Goal: Ask a question

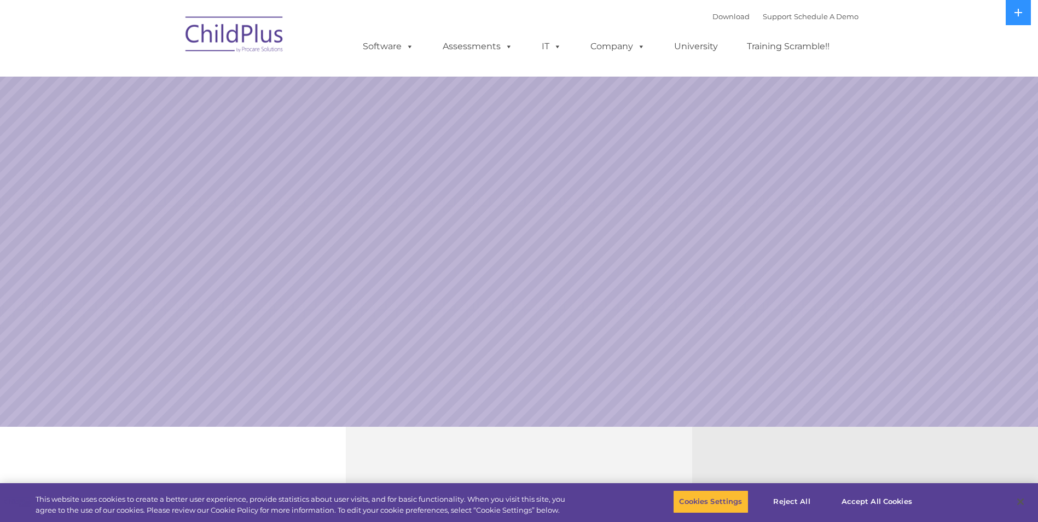
select select "MEDIUM"
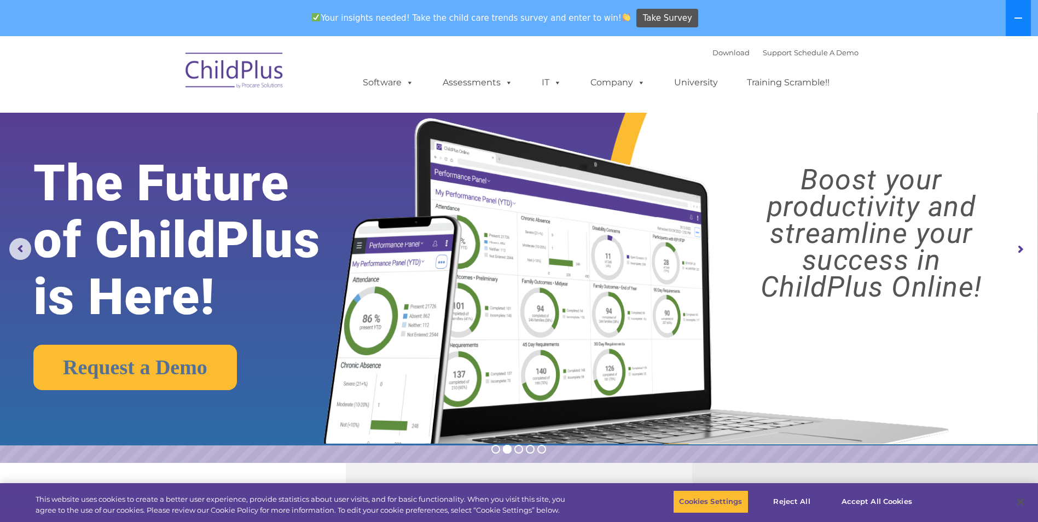
click at [1014, 18] on icon at bounding box center [1018, 18] width 9 height 9
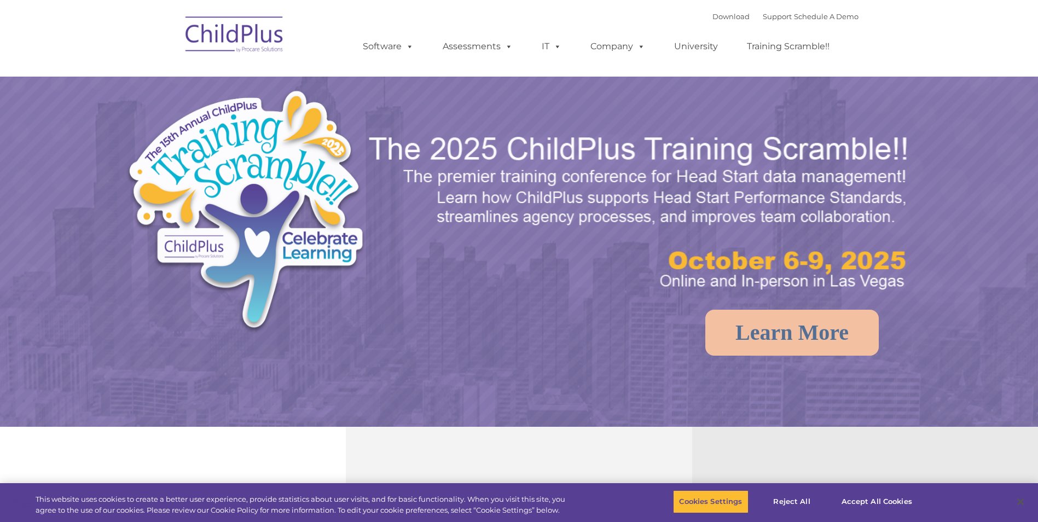
select select "MEDIUM"
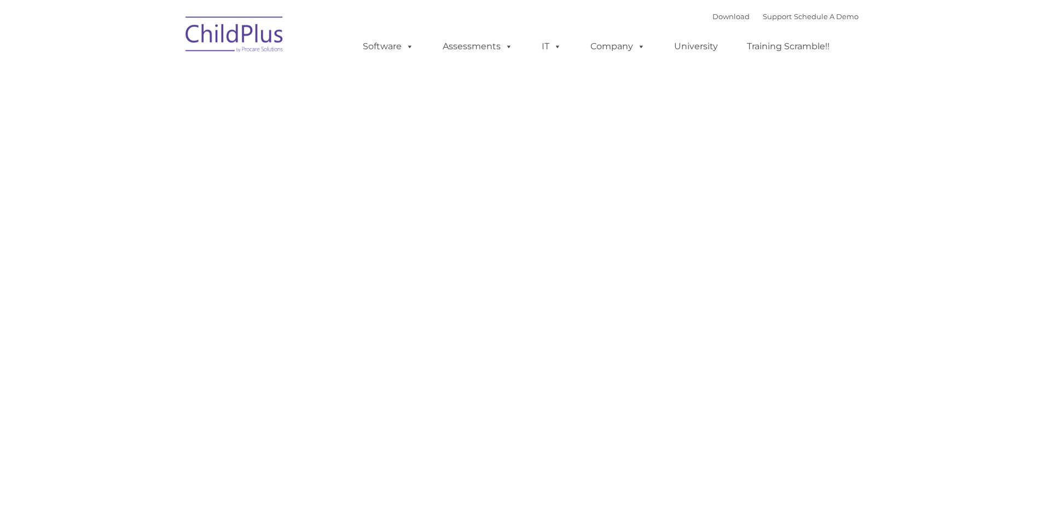
type input ""
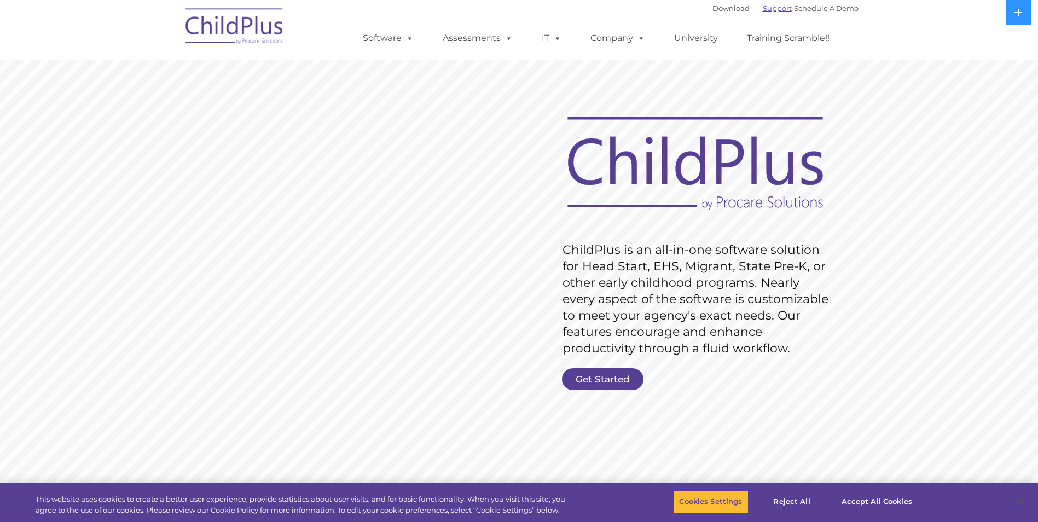
click at [763, 10] on link "Support" at bounding box center [777, 8] width 29 height 9
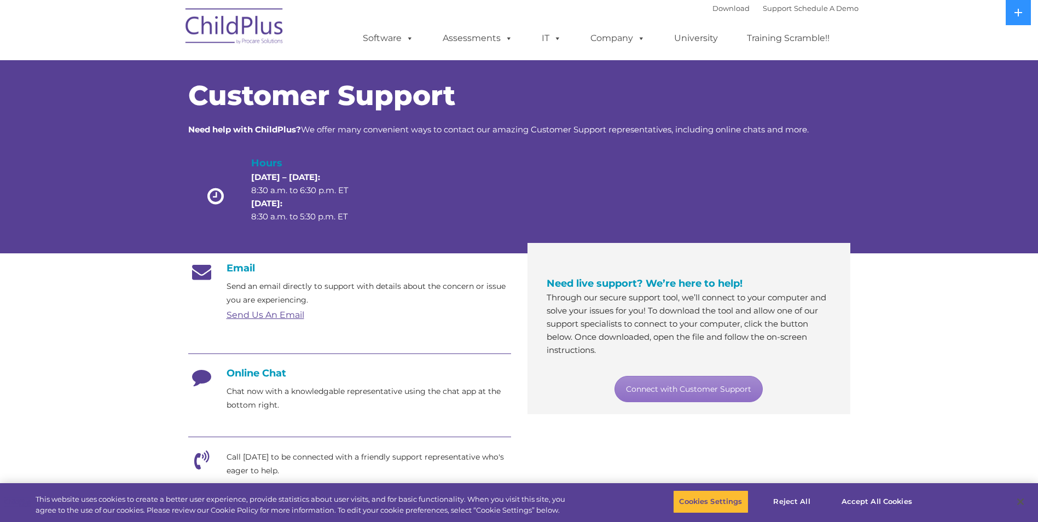
click at [268, 375] on h4 "Online Chat" at bounding box center [349, 373] width 323 height 12
click at [678, 388] on link "Connect with Customer Support" at bounding box center [689, 389] width 148 height 26
drag, startPoint x: 1027, startPoint y: 80, endPoint x: 1015, endPoint y: 55, distance: 27.2
click at [1026, 77] on div "Customer Support Need help with ChildPlus? We offer many convenient ways to con…" at bounding box center [519, 145] width 1038 height 215
